Goal: Find specific page/section: Find specific page/section

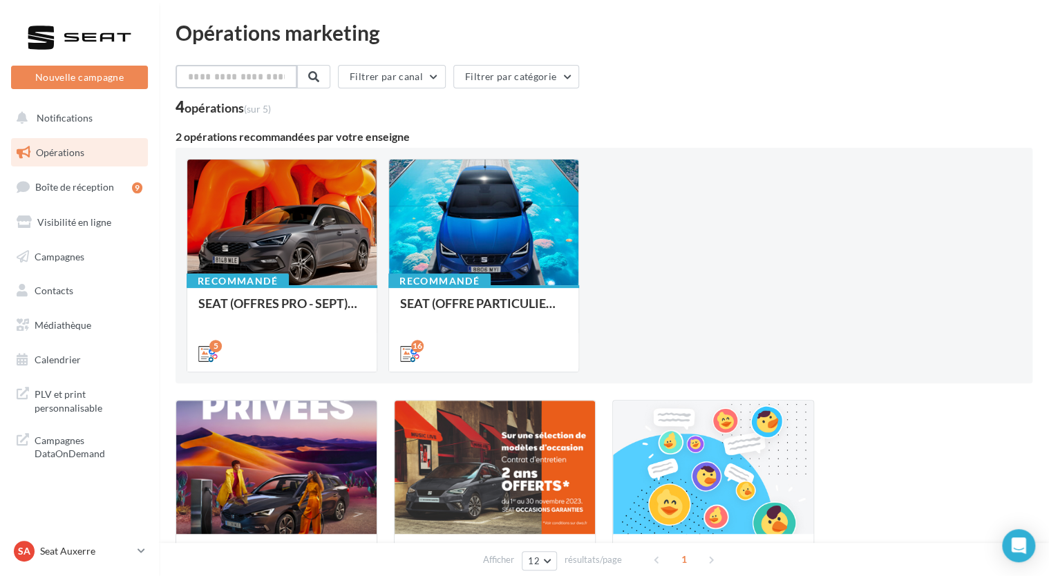
click at [254, 76] on input "text" at bounding box center [237, 76] width 122 height 23
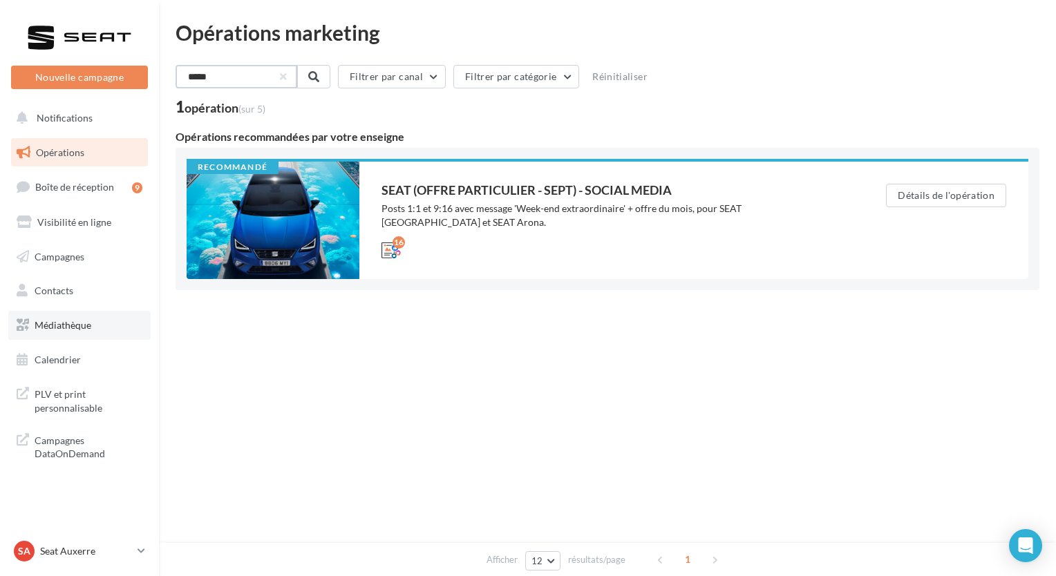
type input "*****"
click at [75, 323] on span "Médiathèque" at bounding box center [63, 325] width 57 height 12
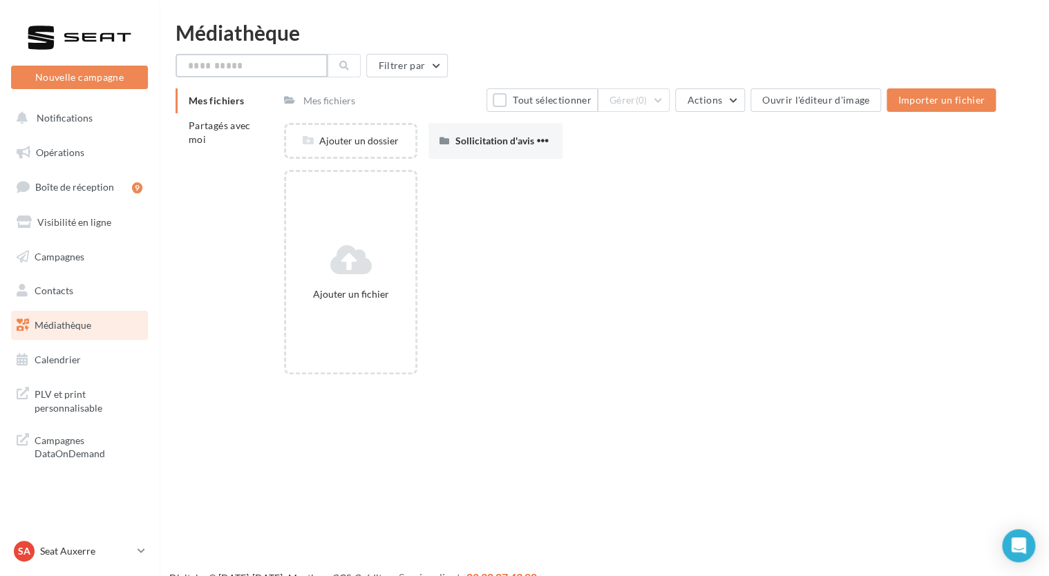
click at [220, 66] on input "text" at bounding box center [252, 65] width 152 height 23
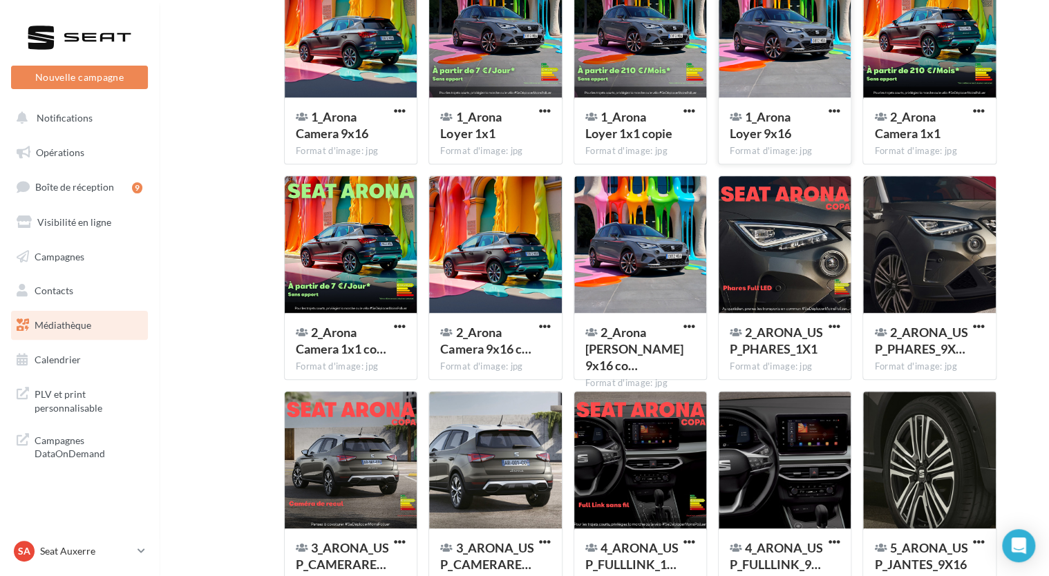
scroll to position [249, 0]
type input "*****"
click at [669, 253] on div at bounding box center [640, 245] width 132 height 138
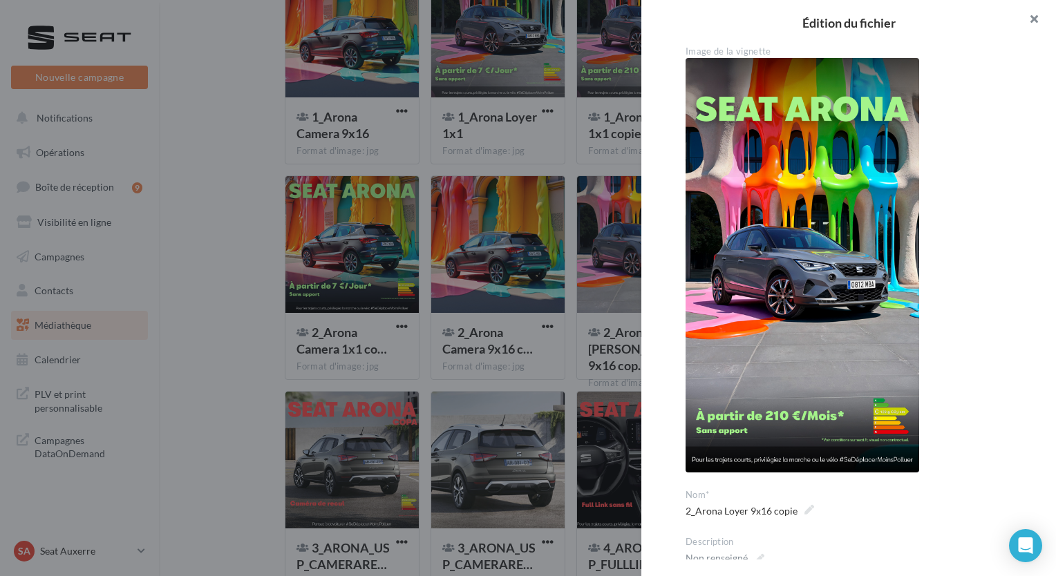
click at [1032, 15] on button "button" at bounding box center [1028, 20] width 55 height 41
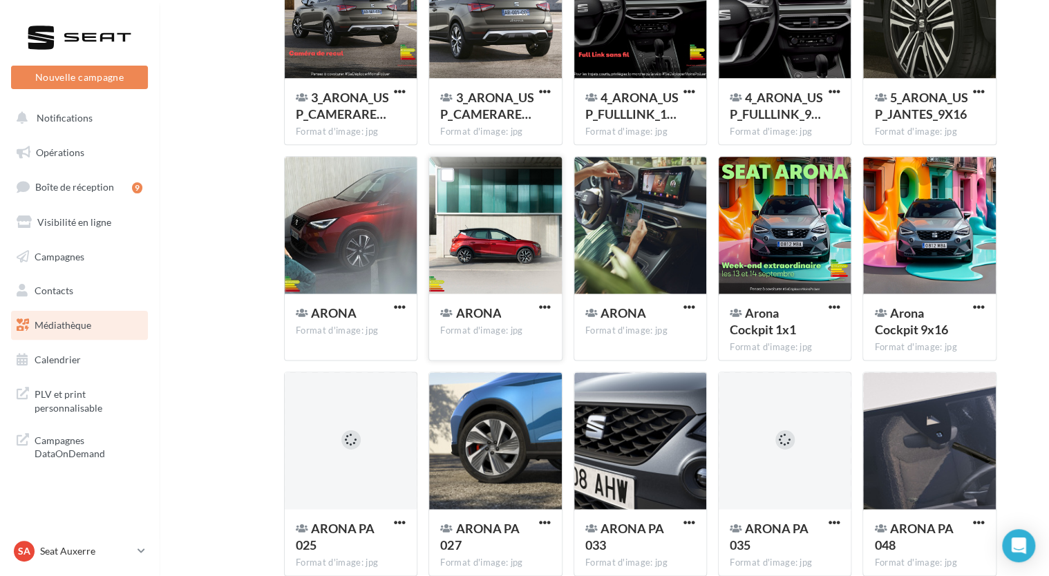
scroll to position [701, 0]
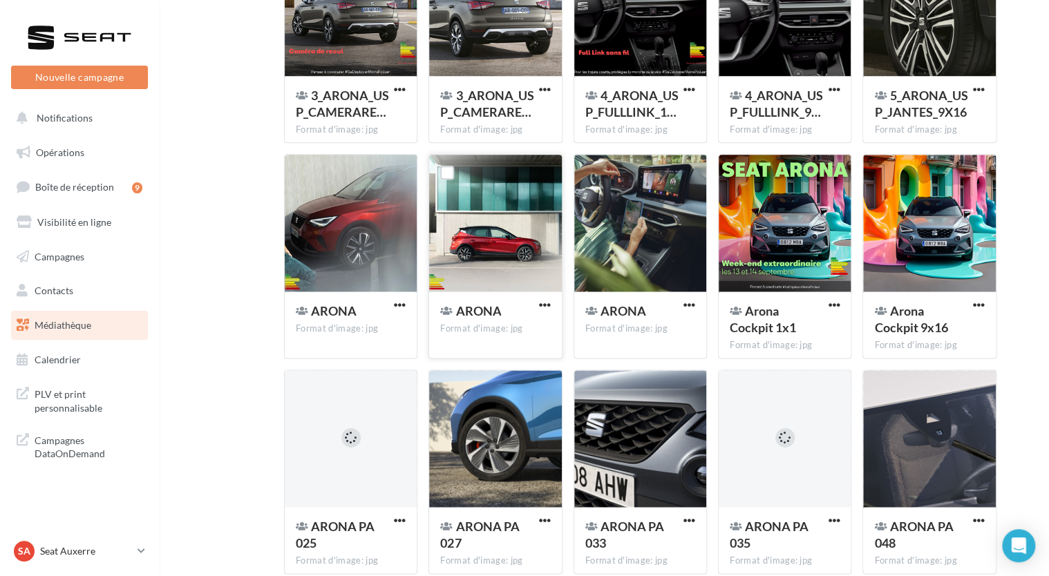
click at [509, 247] on div at bounding box center [495, 224] width 132 height 138
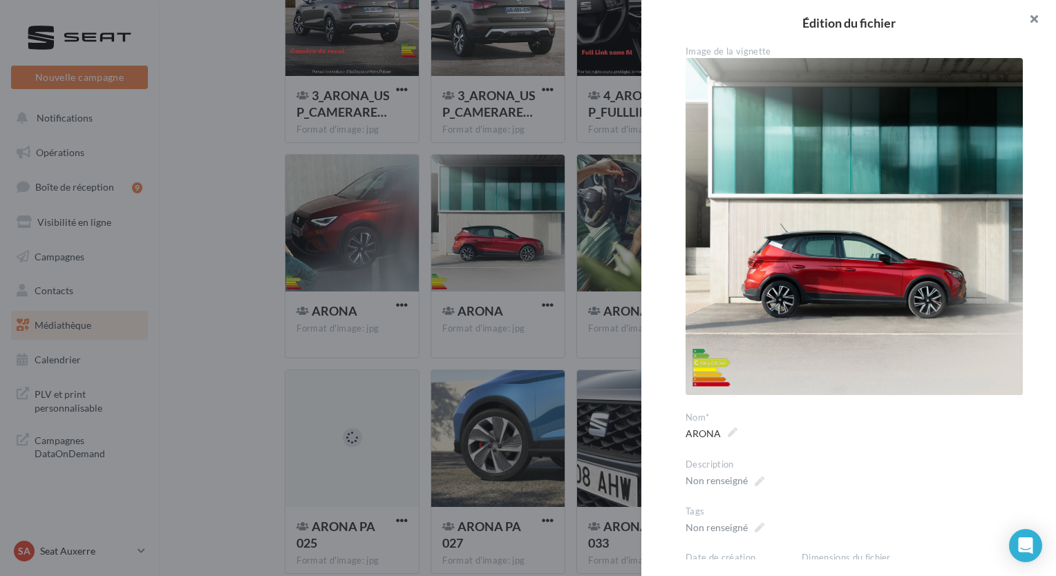
click at [1034, 19] on button "button" at bounding box center [1028, 20] width 55 height 41
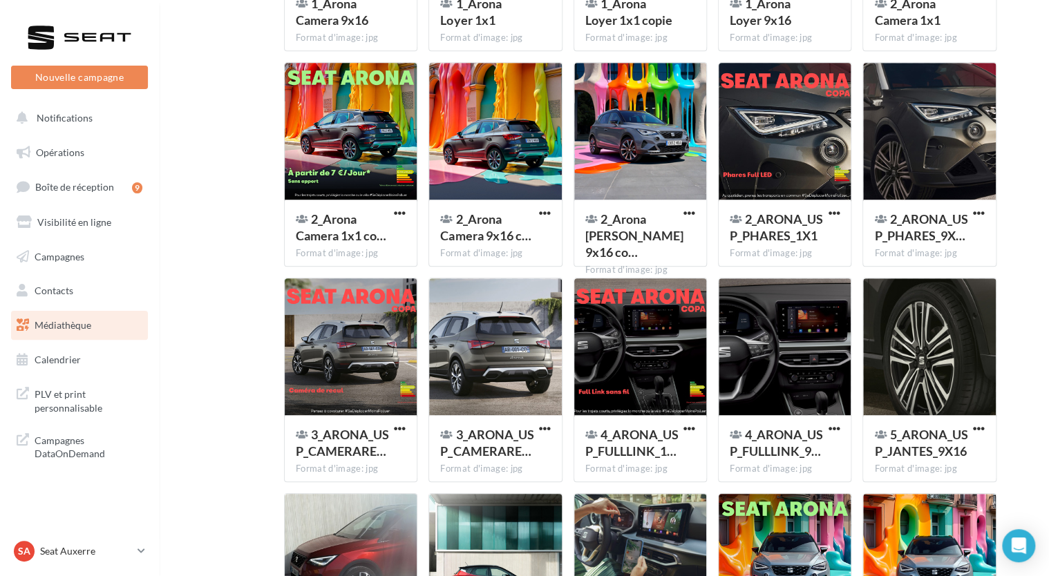
scroll to position [512, 0]
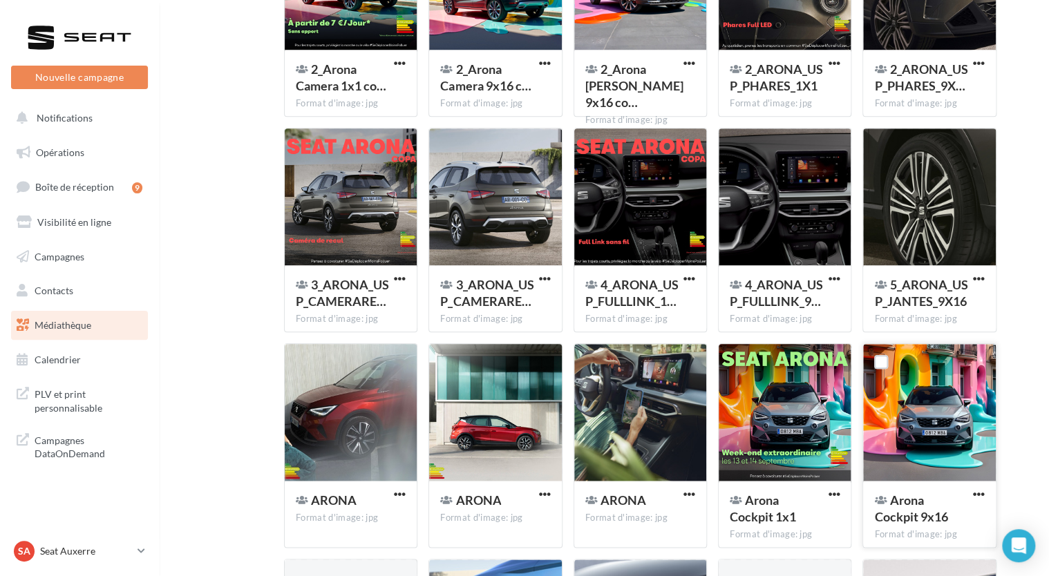
click at [945, 415] on div at bounding box center [929, 413] width 132 height 138
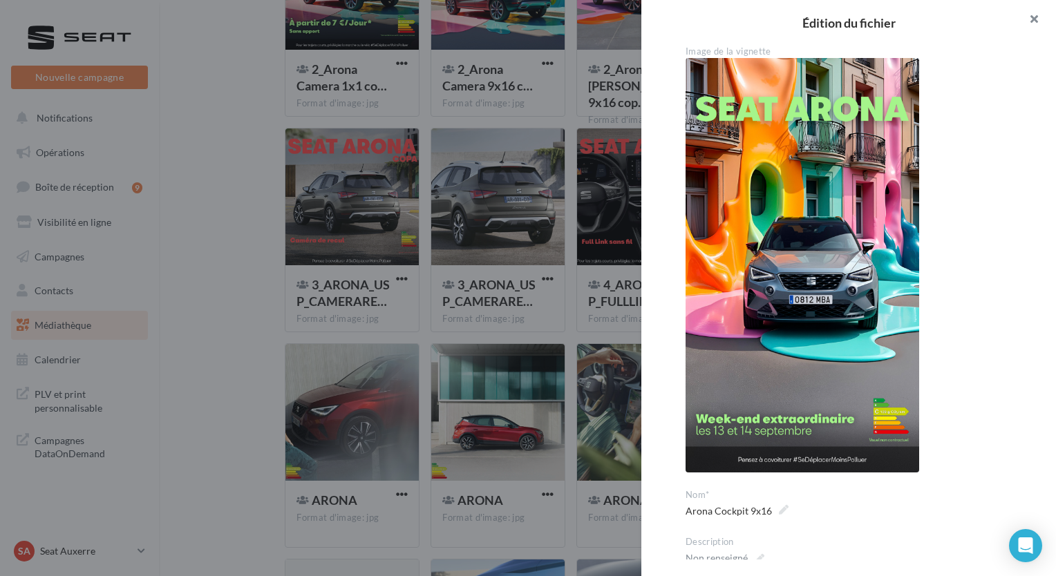
click at [1043, 15] on button "button" at bounding box center [1028, 20] width 55 height 41
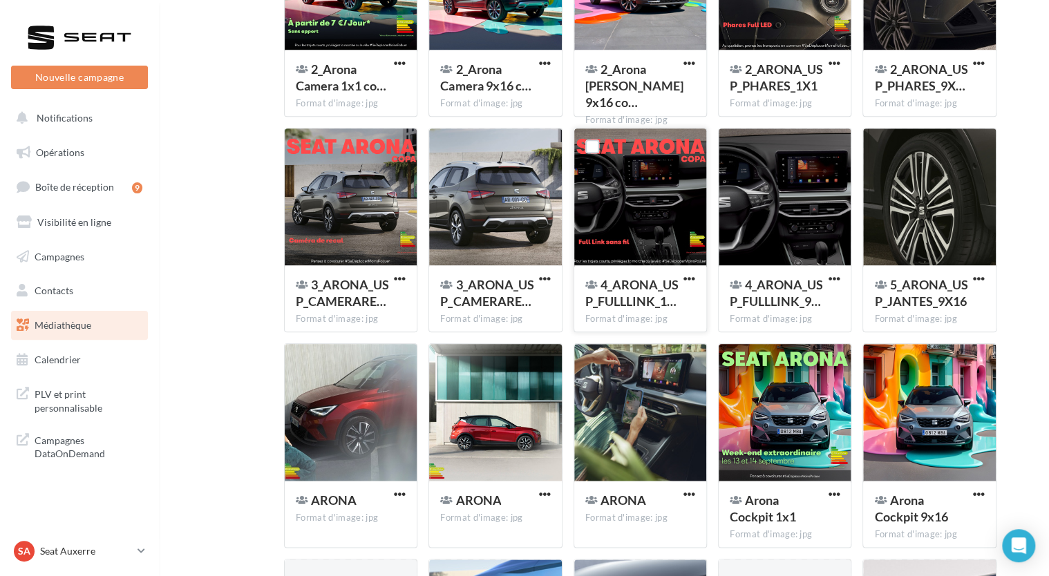
scroll to position [0, 0]
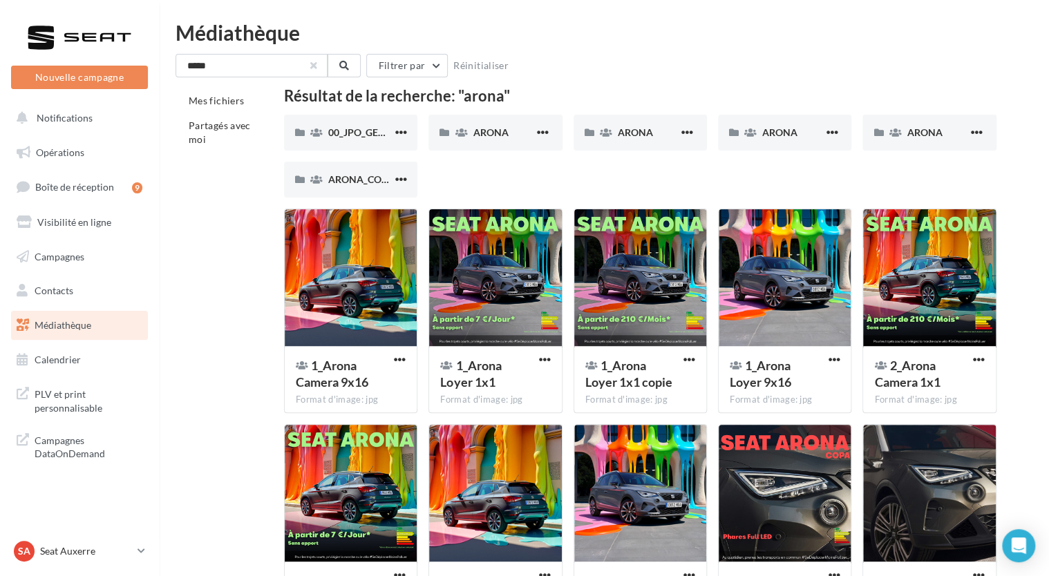
click at [312, 68] on button "button" at bounding box center [314, 66] width 6 height 6
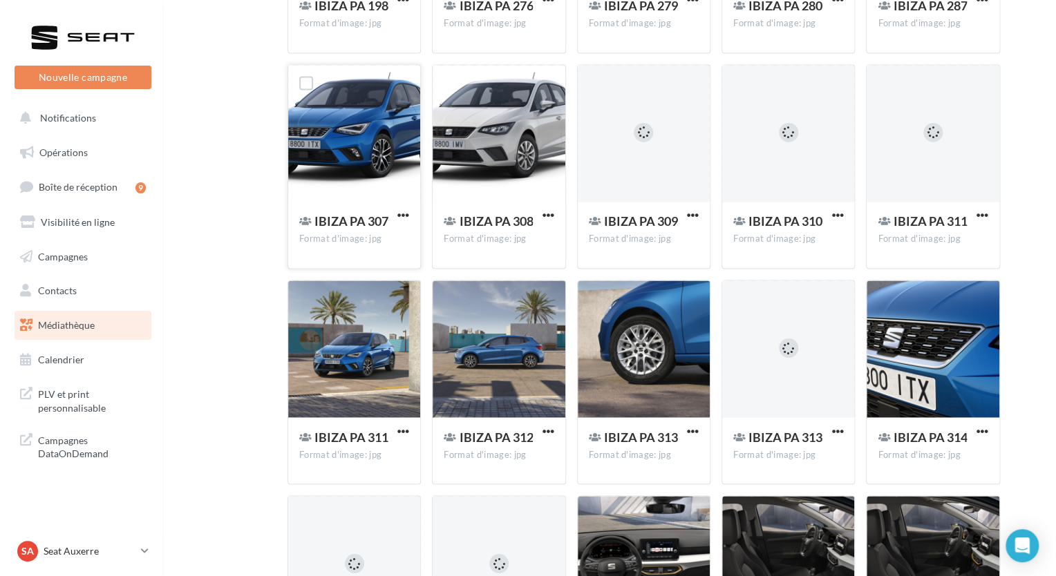
scroll to position [3594, 0]
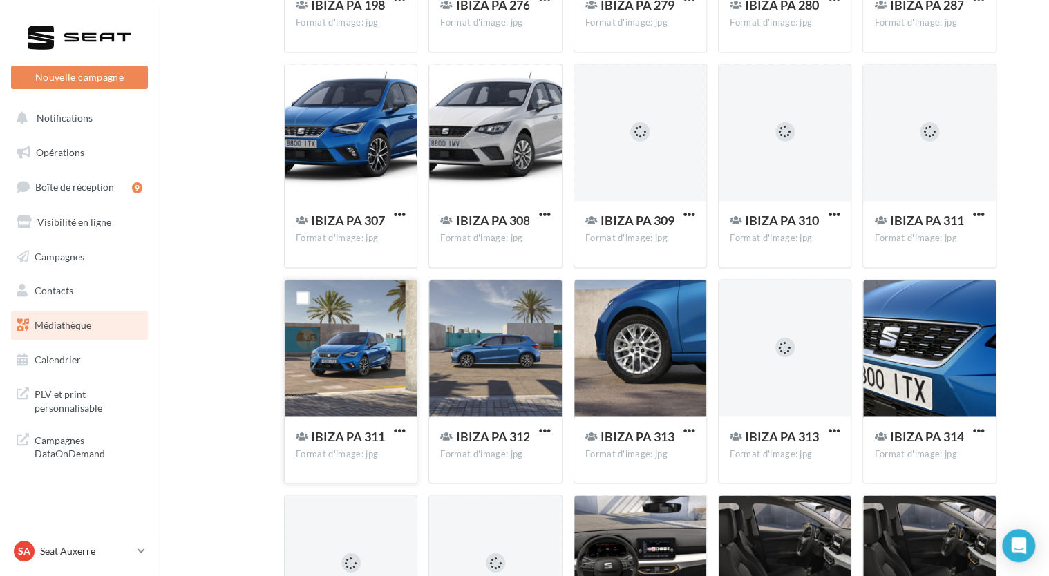
type input "*****"
click at [382, 340] on div at bounding box center [351, 349] width 132 height 138
